Goal: Check status

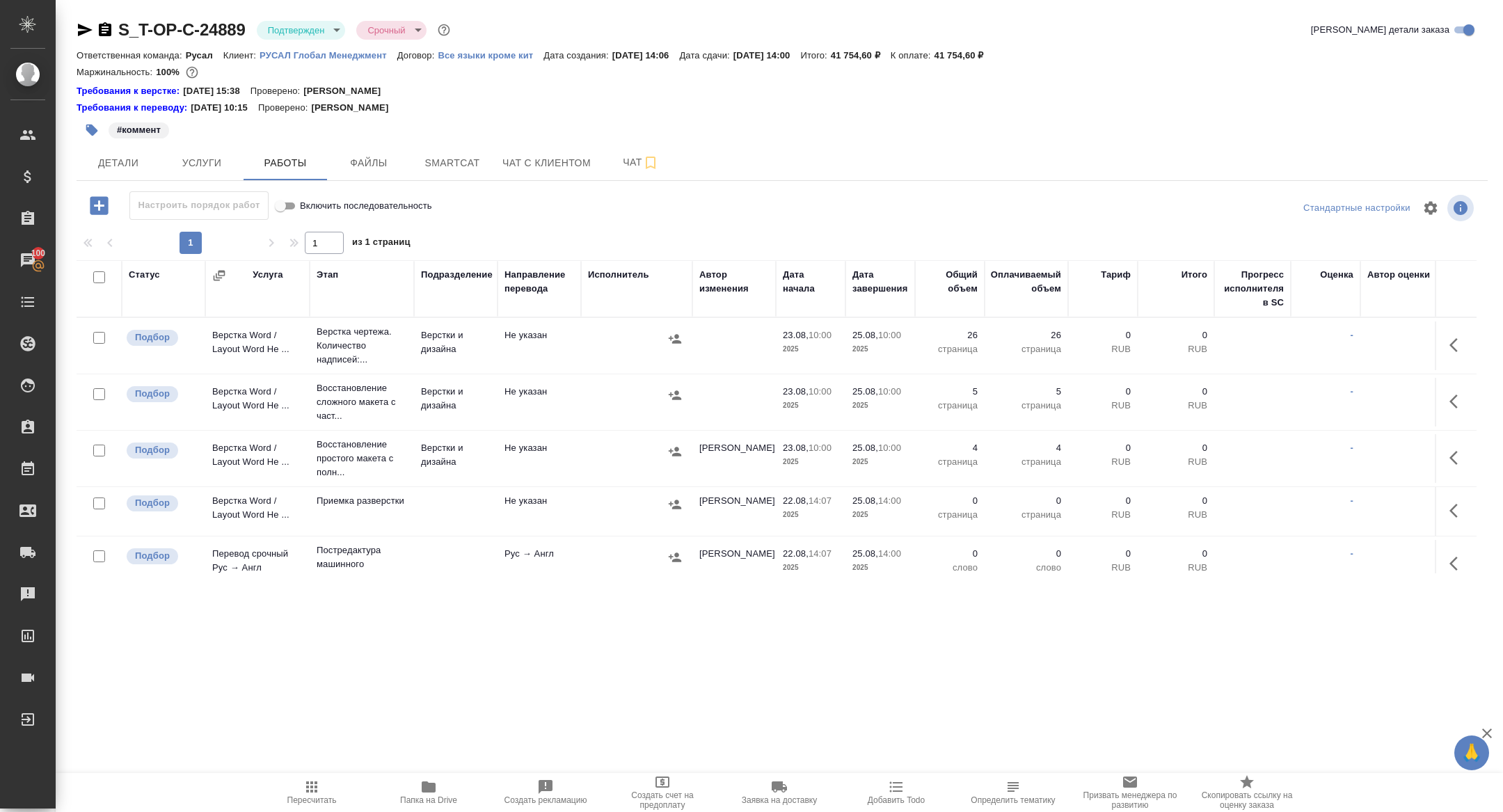
click at [611, 164] on span "Чат" at bounding box center [641, 162] width 67 height 18
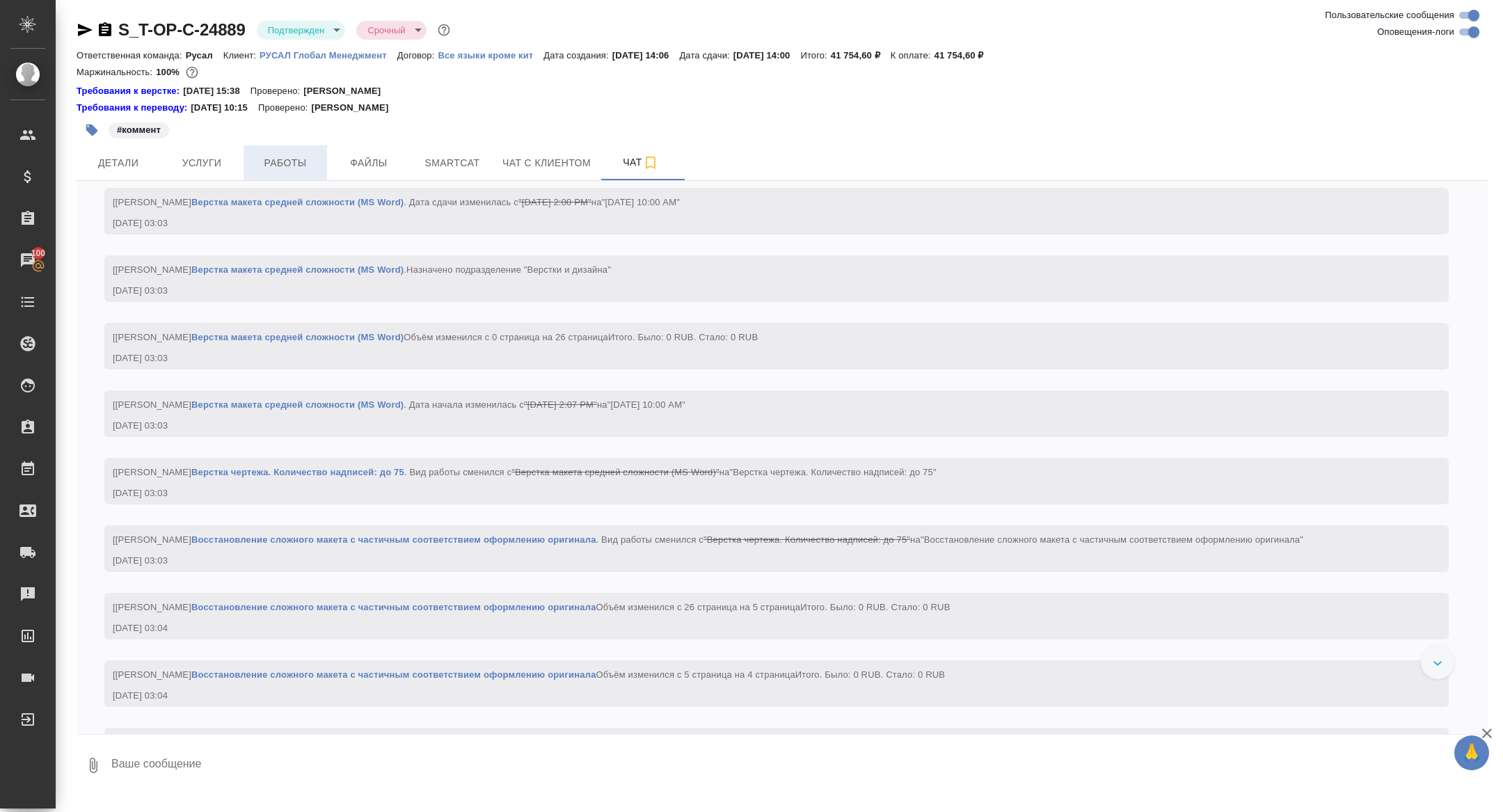
scroll to position [2261, 0]
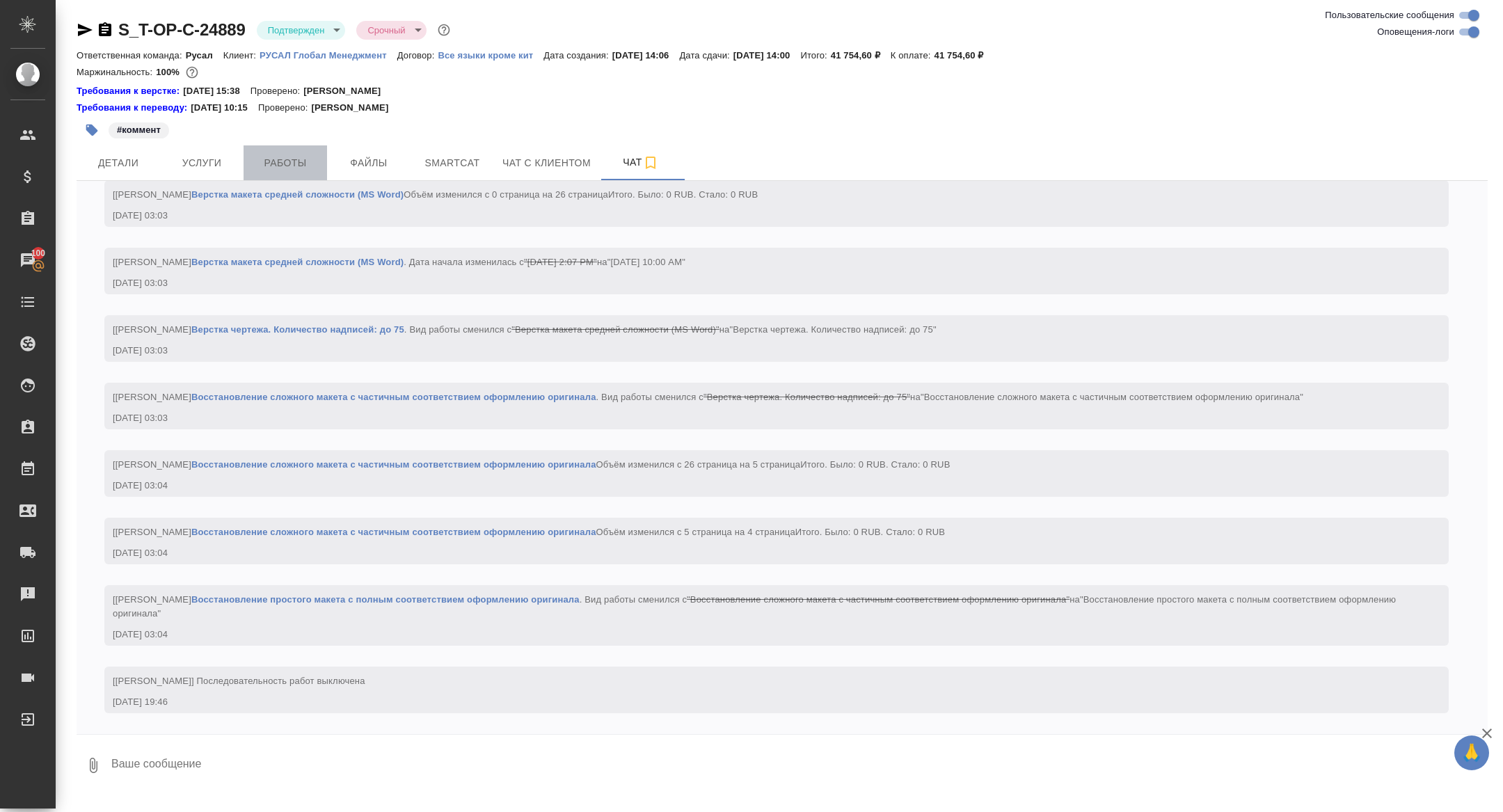
click at [288, 165] on span "Работы" at bounding box center [285, 163] width 67 height 18
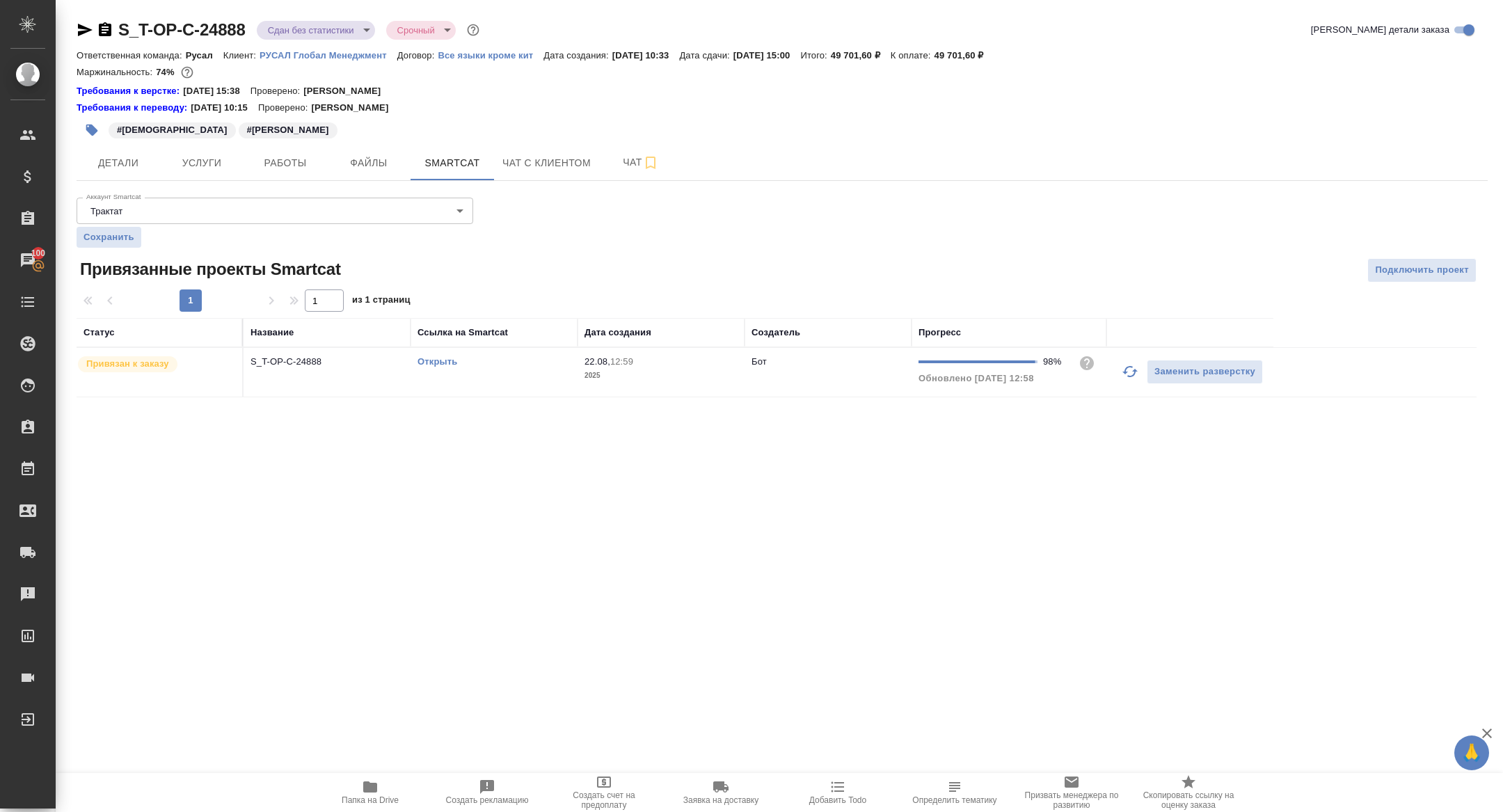
click at [305, 182] on div "S_T-OP-C-24888 Сдан без статистики distributed Срочный urgent Кратко детали зак…" at bounding box center [783, 216] width 1427 height 433
click at [300, 174] on button "Работы" at bounding box center [285, 163] width 83 height 35
